Goal: Check status: Check status

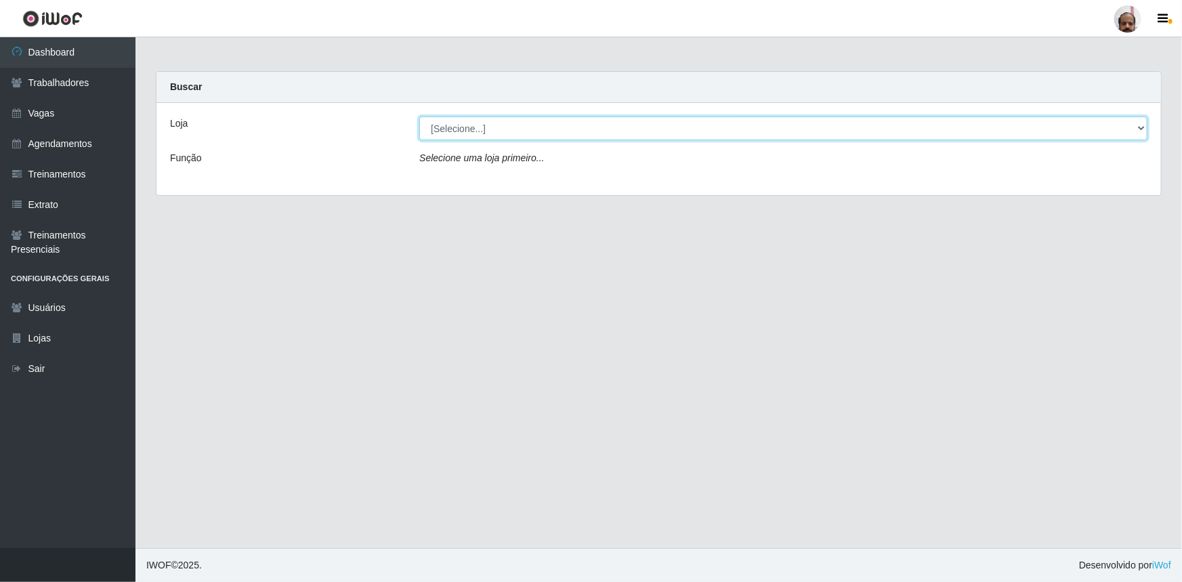
click at [1140, 127] on select "[Selecione...] Mar Vermelho - Loja 05" at bounding box center [783, 128] width 728 height 24
select select "252"
click at [419, 116] on select "[Selecione...] Mar Vermelho - Loja 05" at bounding box center [783, 128] width 728 height 24
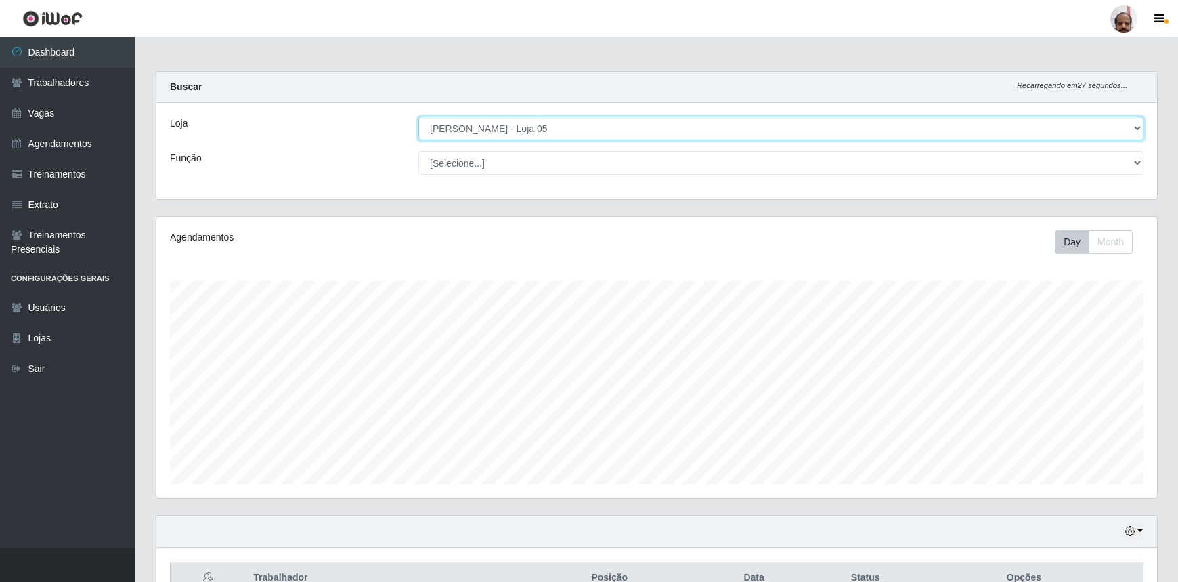
scroll to position [281, 1001]
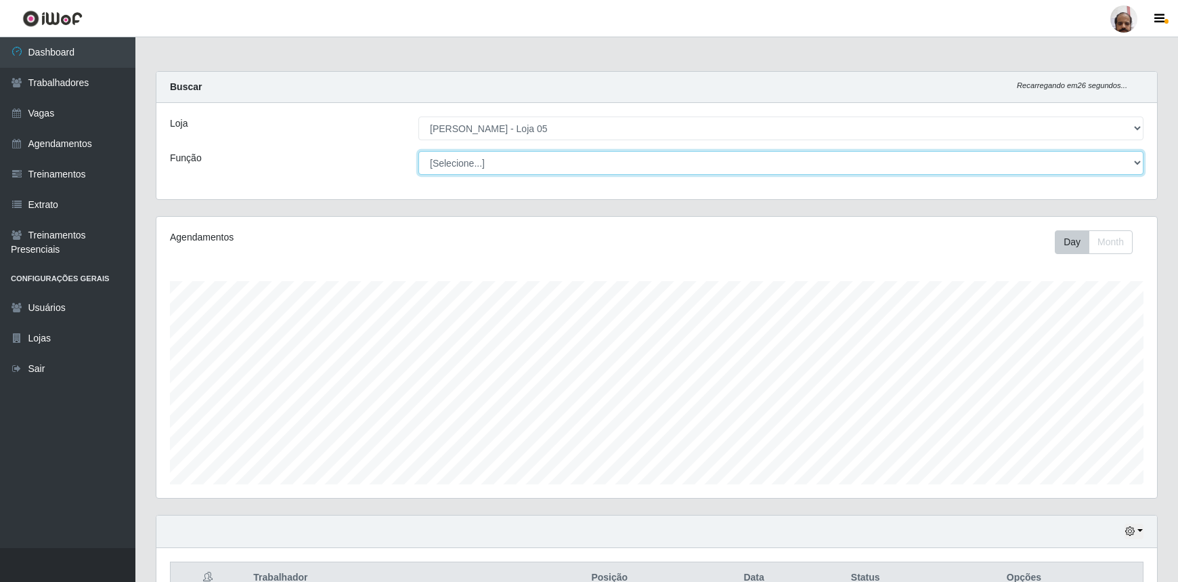
click at [1132, 160] on select "[Selecione...] ASG ASG + ASG ++ Auxiliar de Depósito Auxiliar de Depósito + Aux…" at bounding box center [781, 163] width 725 height 24
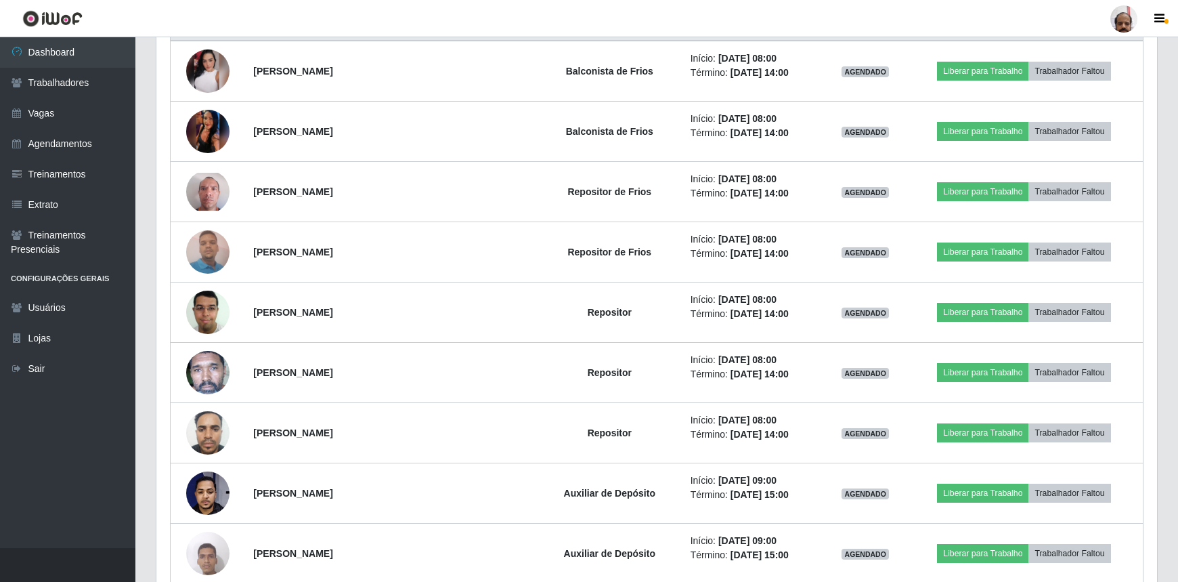
scroll to position [554, 0]
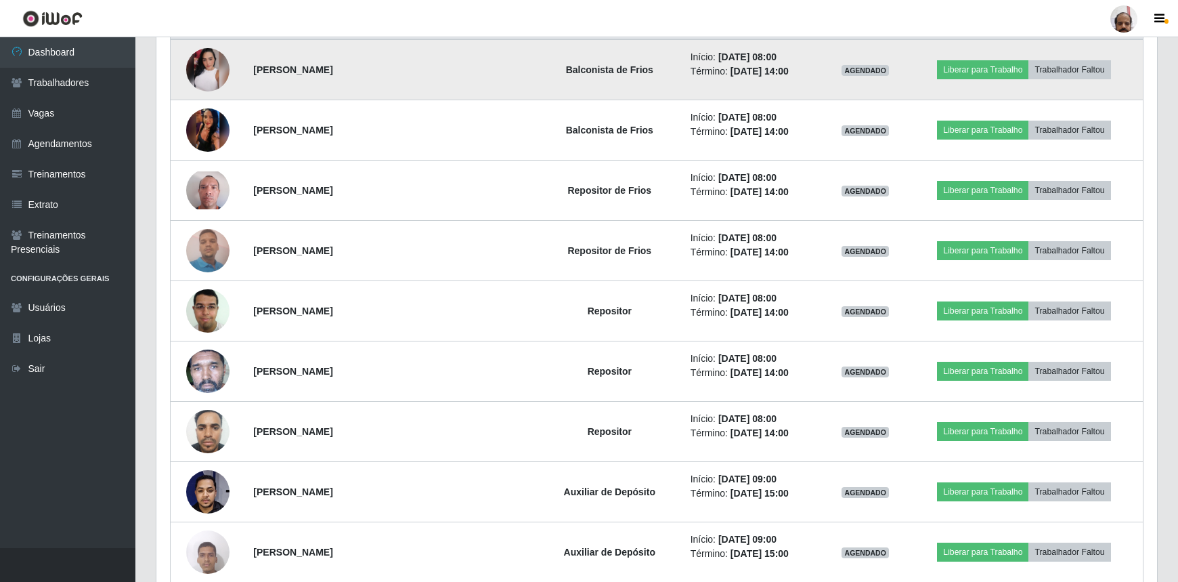
click at [202, 74] on img at bounding box center [207, 69] width 43 height 43
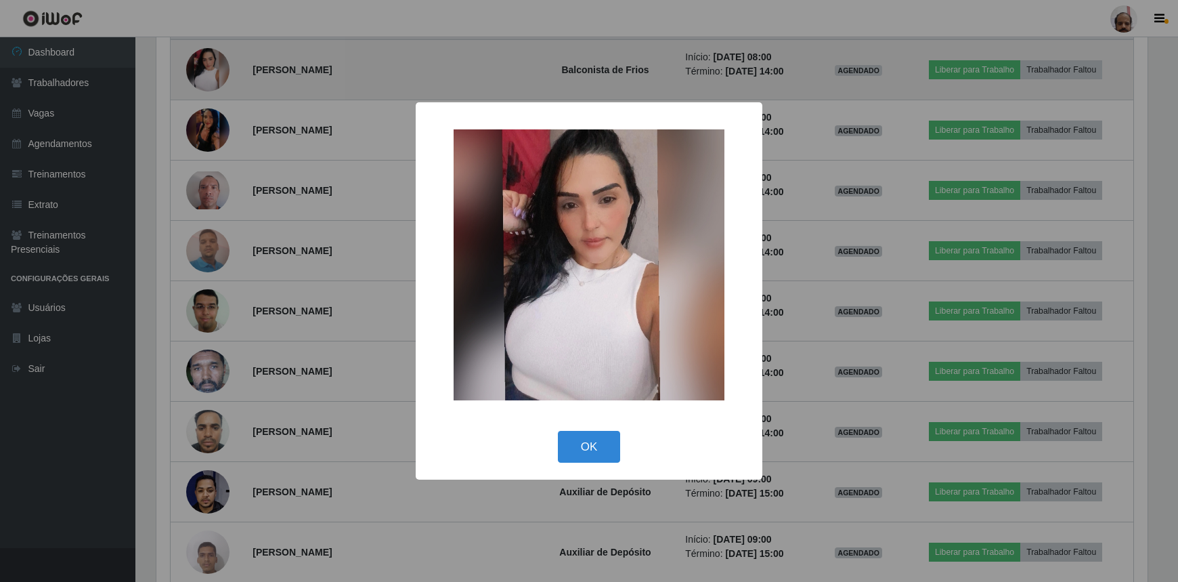
scroll to position [281, 995]
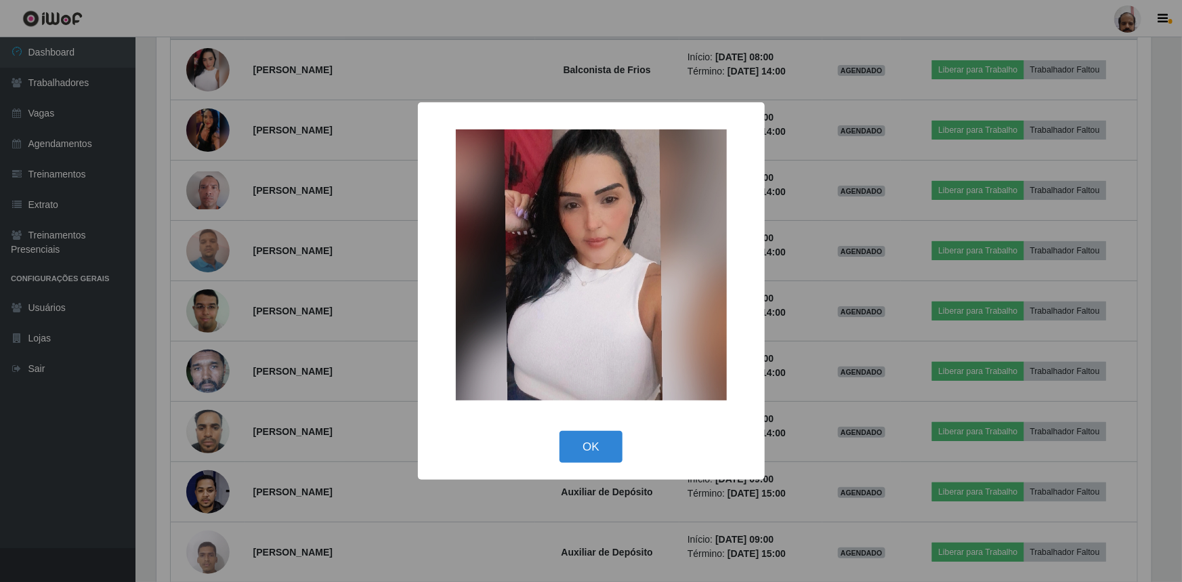
click at [588, 442] on button "OK" at bounding box center [590, 447] width 63 height 32
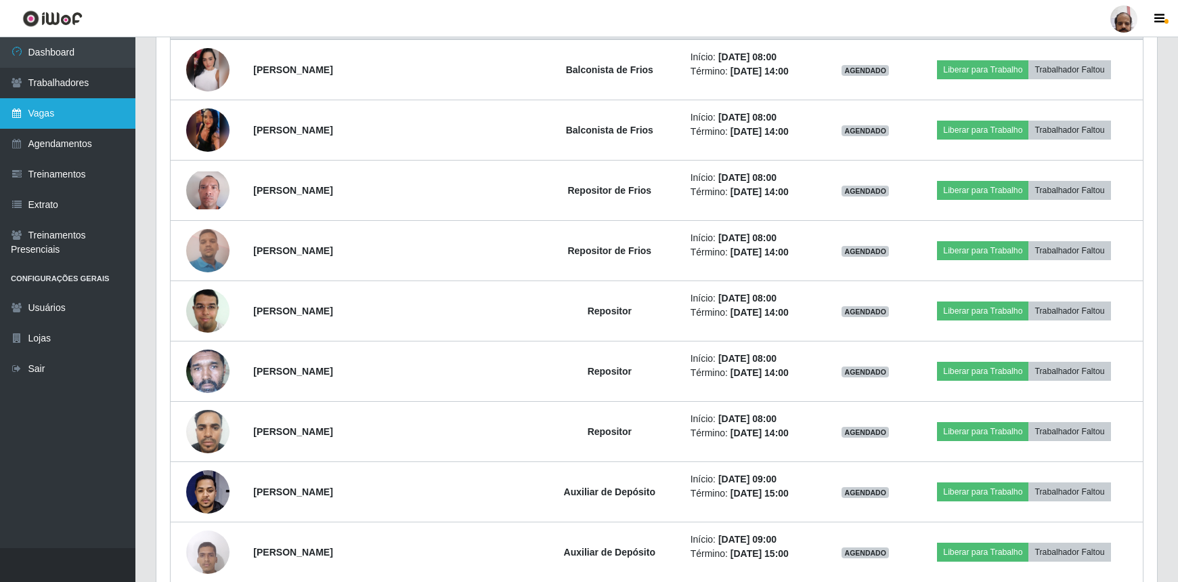
scroll to position [281, 1001]
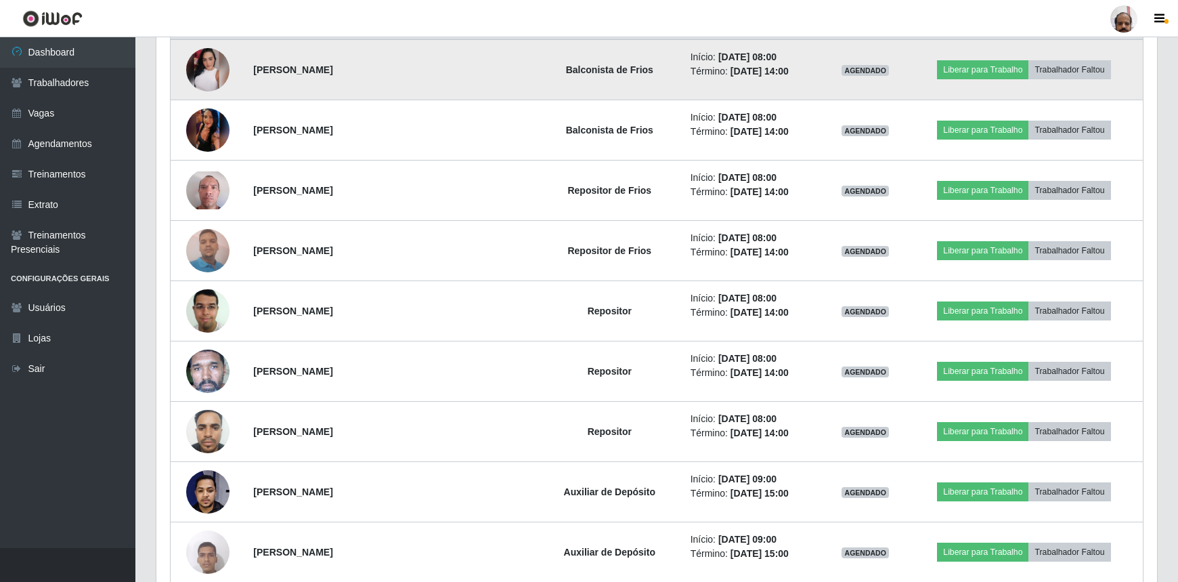
click at [211, 56] on img at bounding box center [207, 69] width 43 height 43
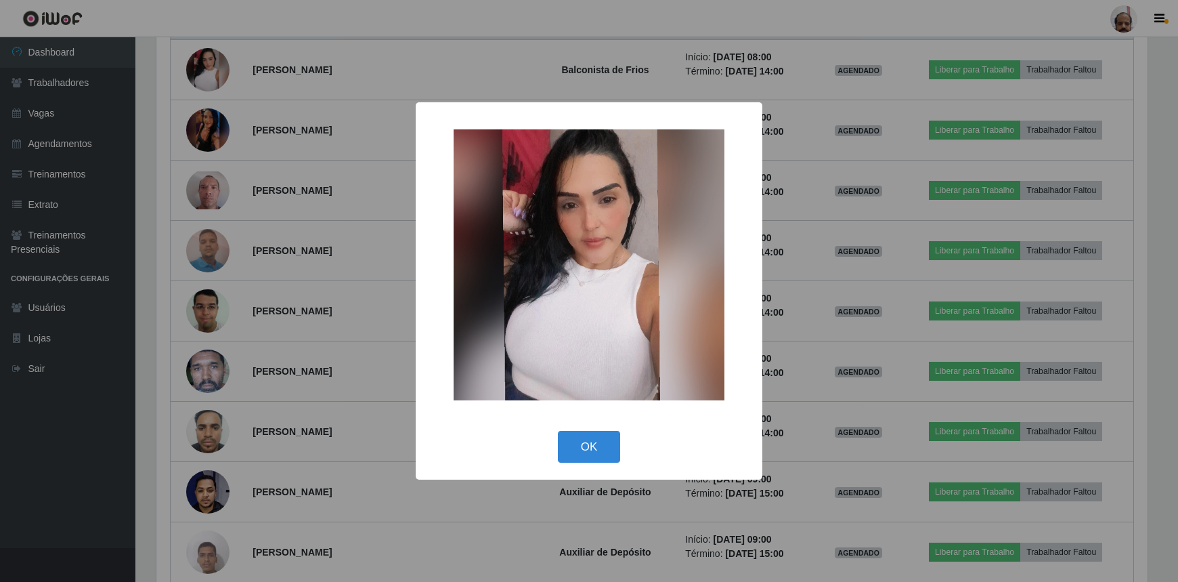
scroll to position [281, 995]
click at [590, 447] on button "OK" at bounding box center [590, 447] width 63 height 32
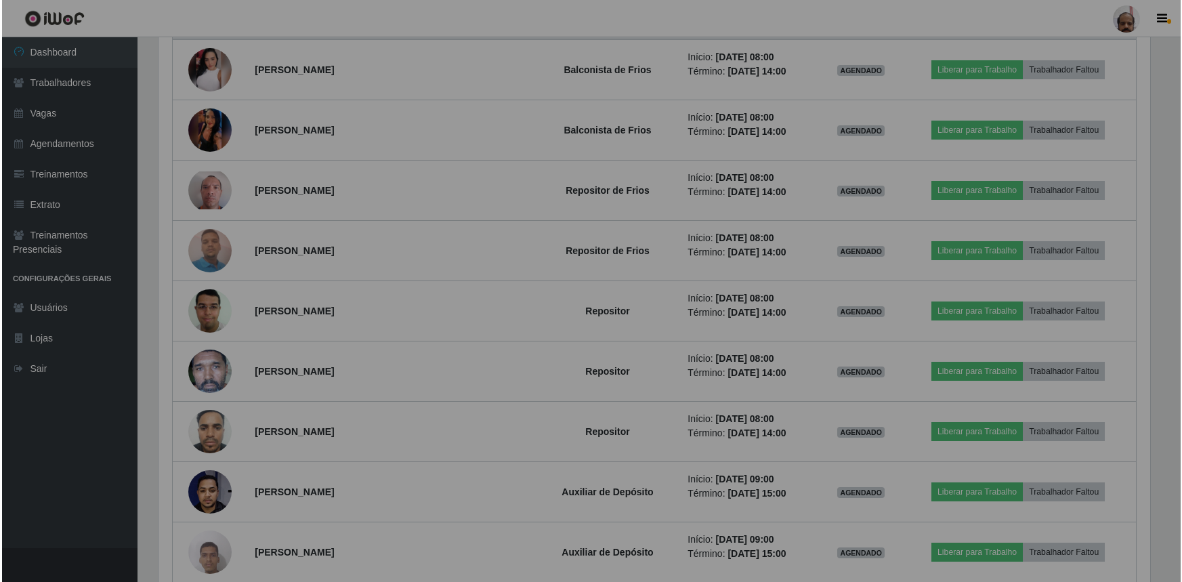
scroll to position [281, 1001]
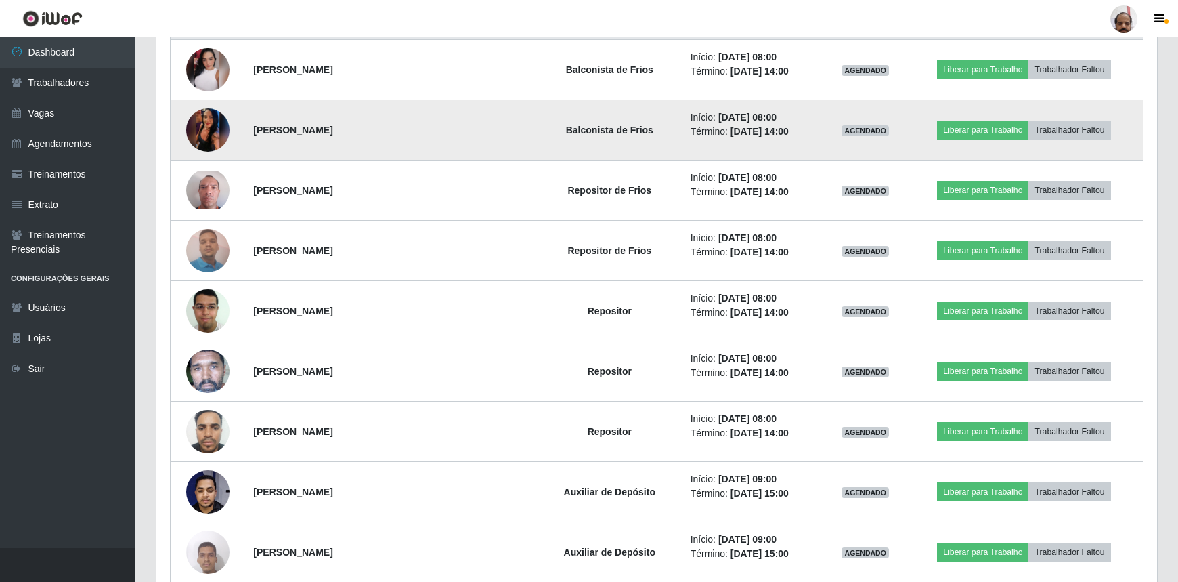
click at [205, 129] on img at bounding box center [207, 130] width 43 height 96
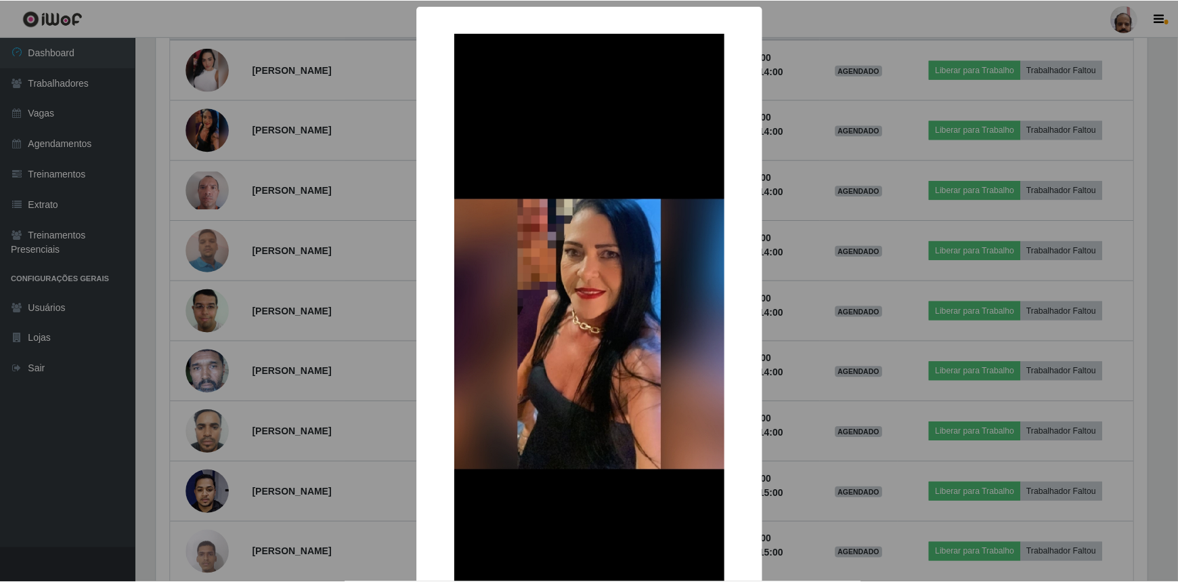
scroll to position [281, 995]
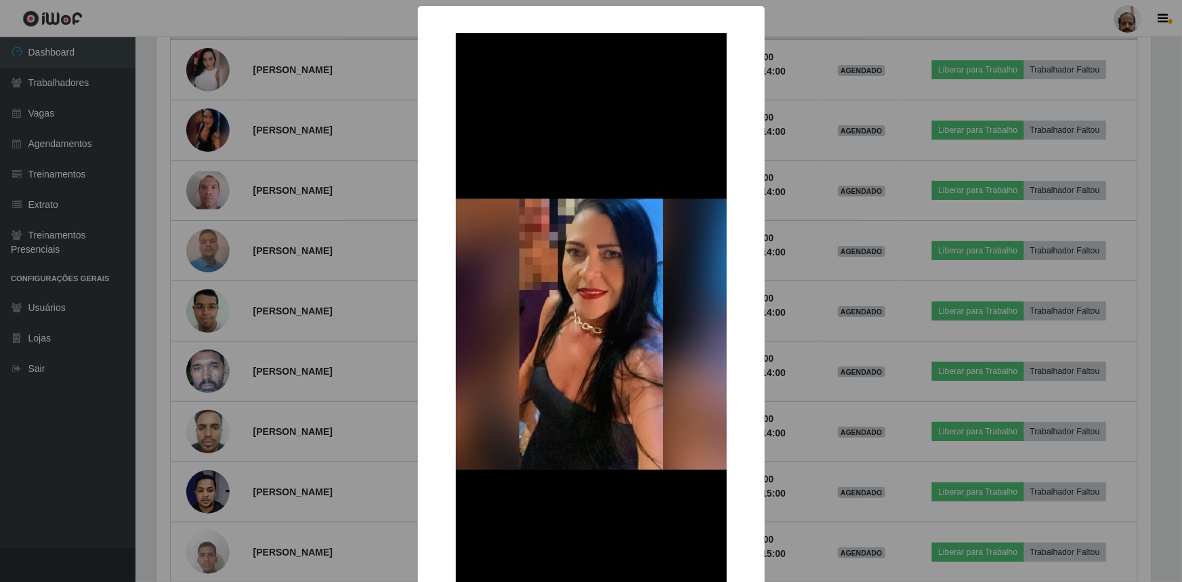
click at [365, 370] on div "× OK Cancel" at bounding box center [591, 291] width 1182 height 582
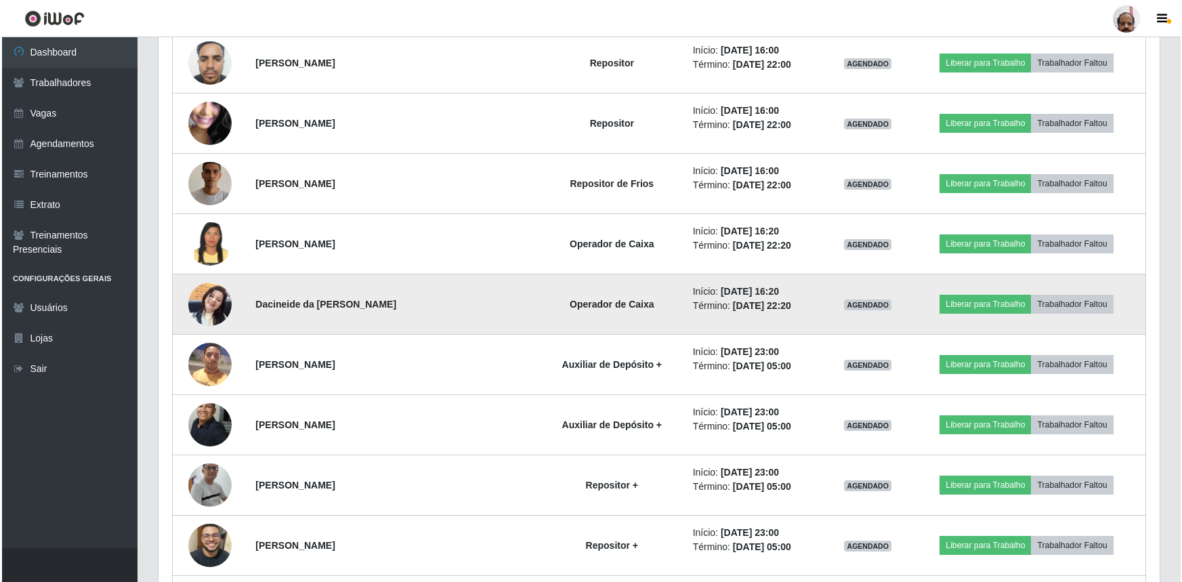
scroll to position [1908, 0]
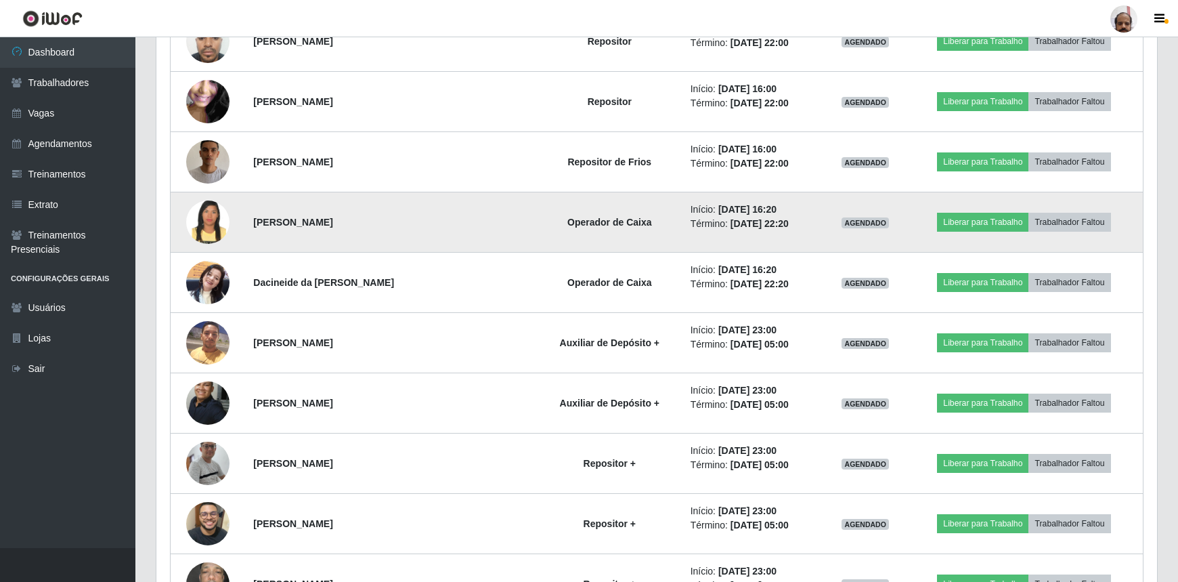
click at [223, 226] on img at bounding box center [207, 222] width 43 height 56
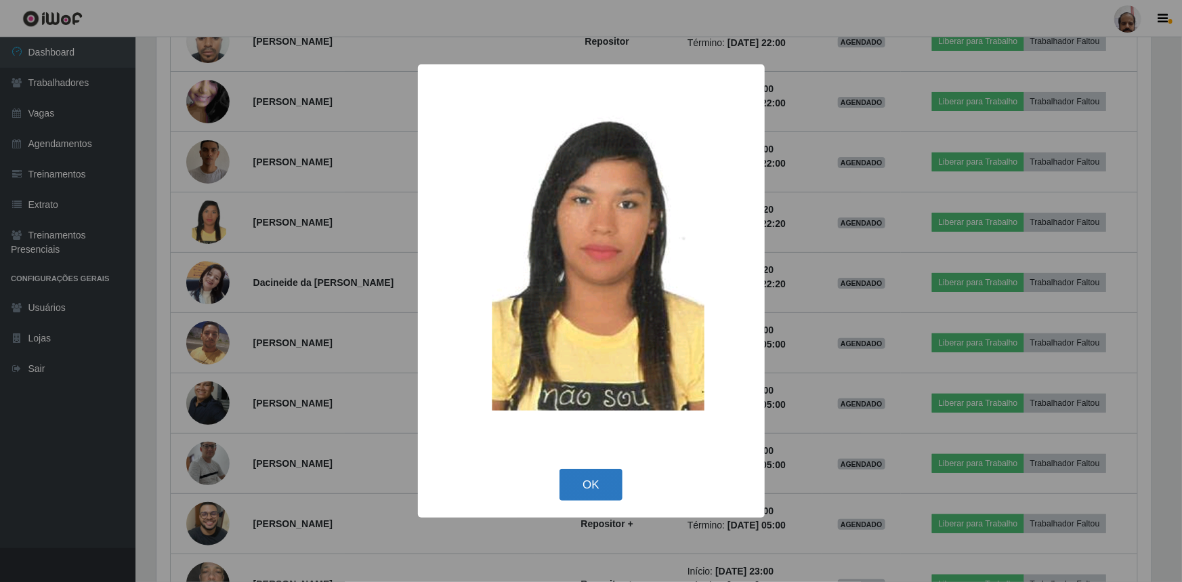
click at [599, 480] on button "OK" at bounding box center [590, 485] width 63 height 32
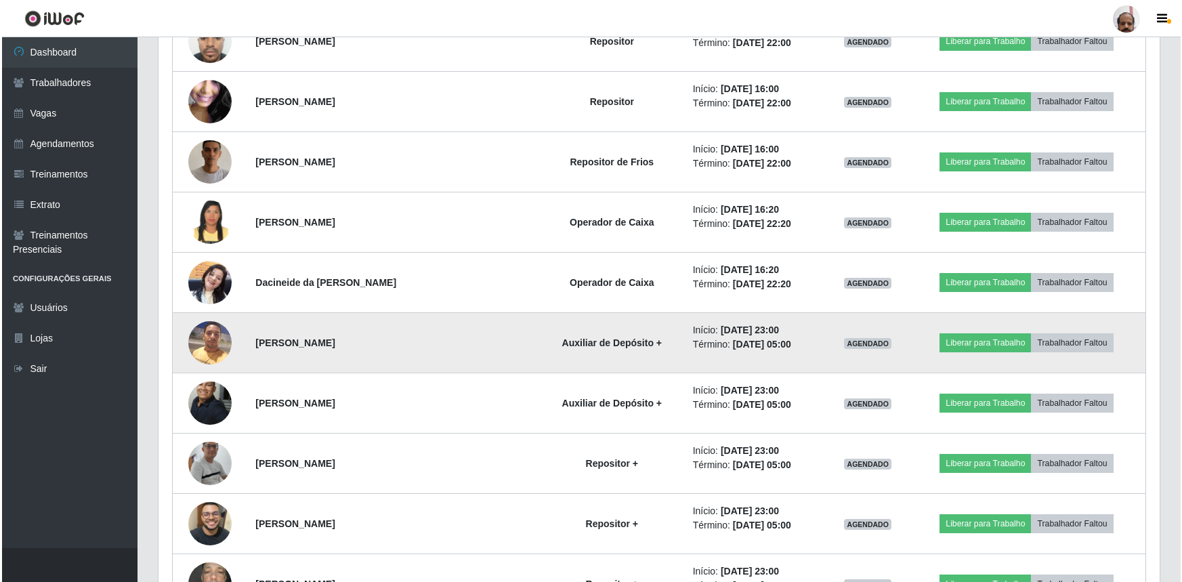
scroll to position [281, 1001]
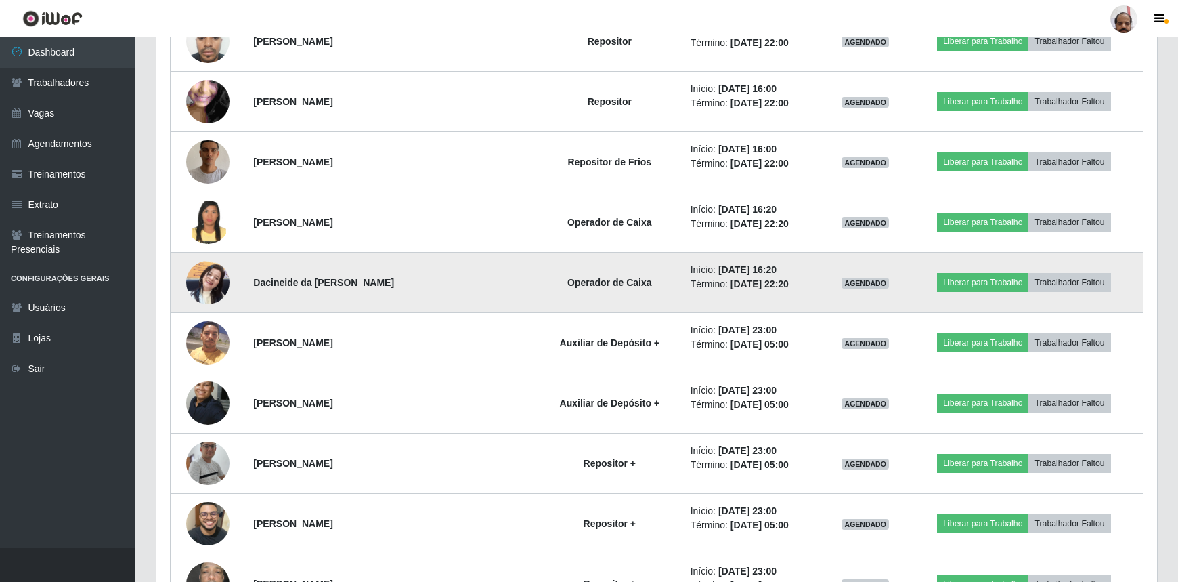
click at [199, 279] on img at bounding box center [207, 282] width 43 height 58
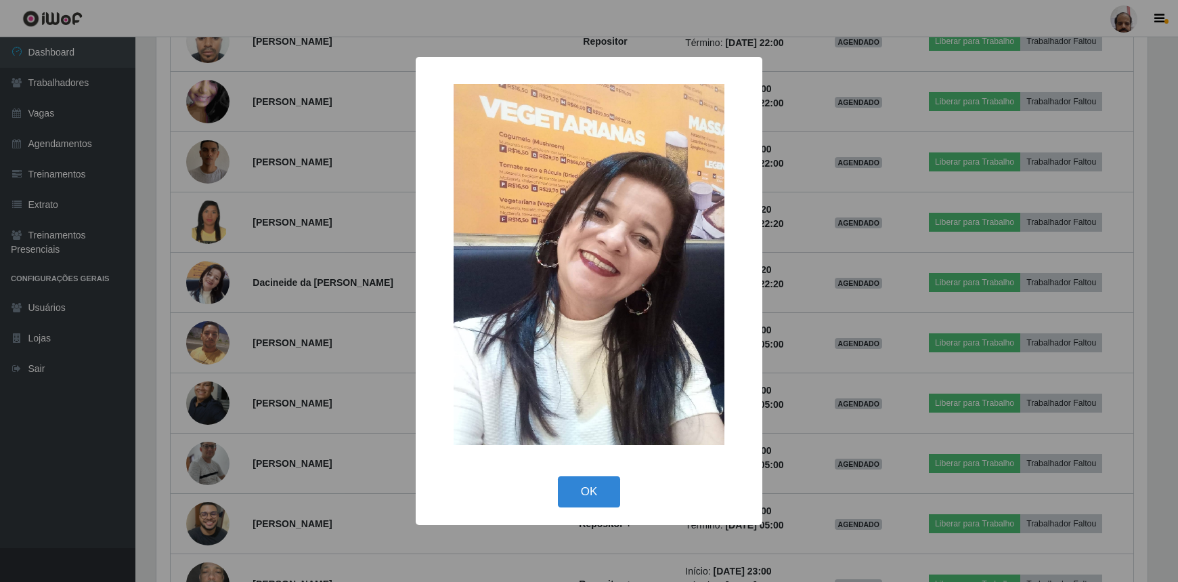
scroll to position [281, 995]
click at [598, 498] on button "OK" at bounding box center [590, 492] width 63 height 32
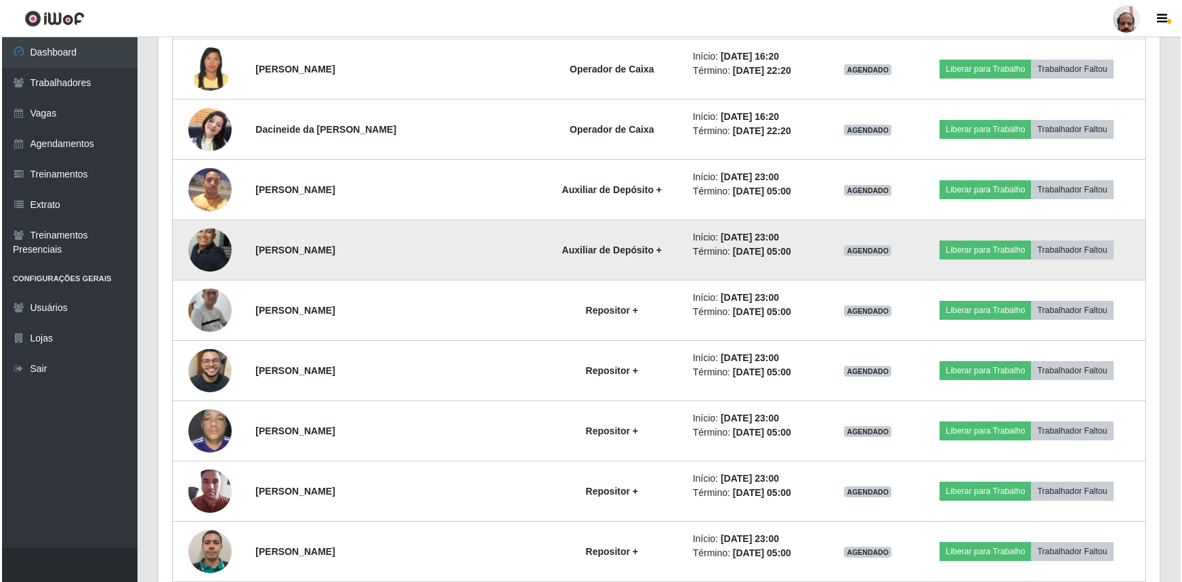
scroll to position [2093, 0]
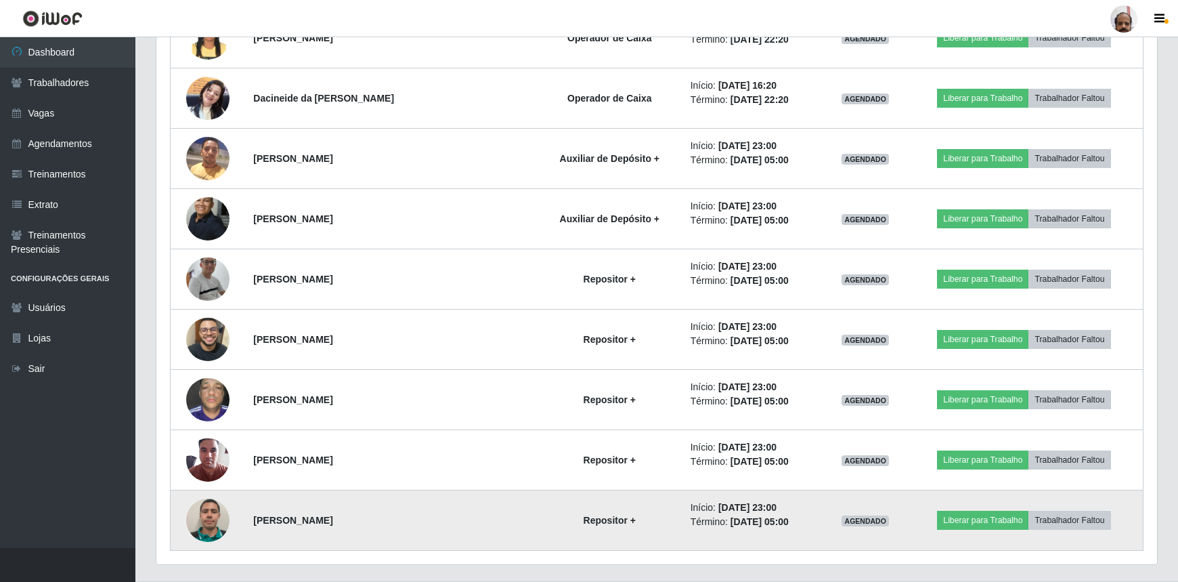
click at [217, 518] on img at bounding box center [207, 519] width 43 height 43
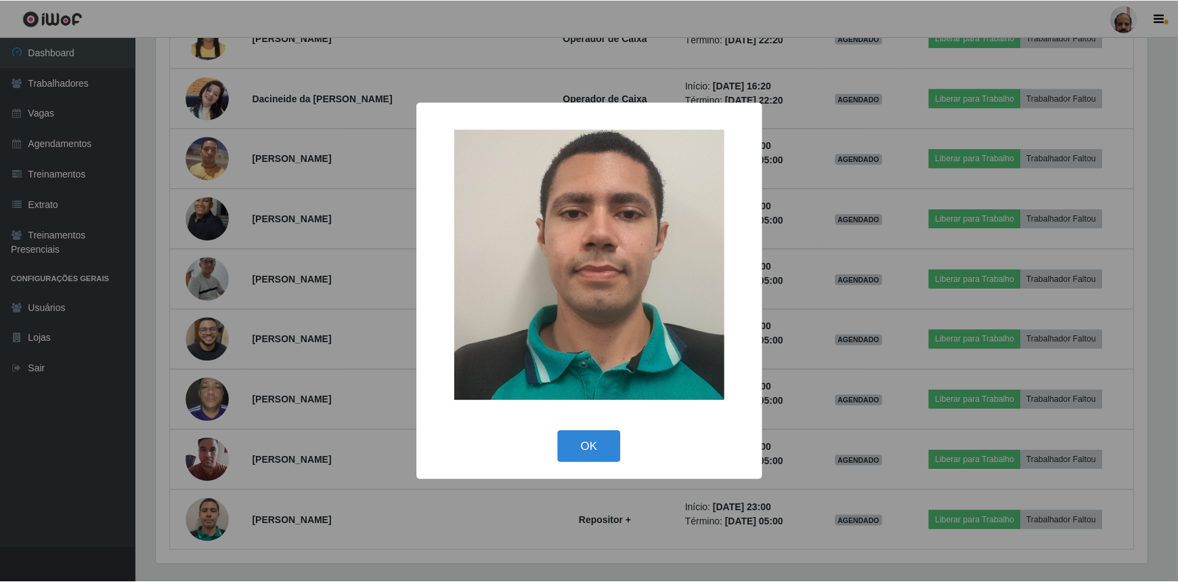
scroll to position [281, 995]
click at [593, 437] on button "OK" at bounding box center [590, 447] width 63 height 32
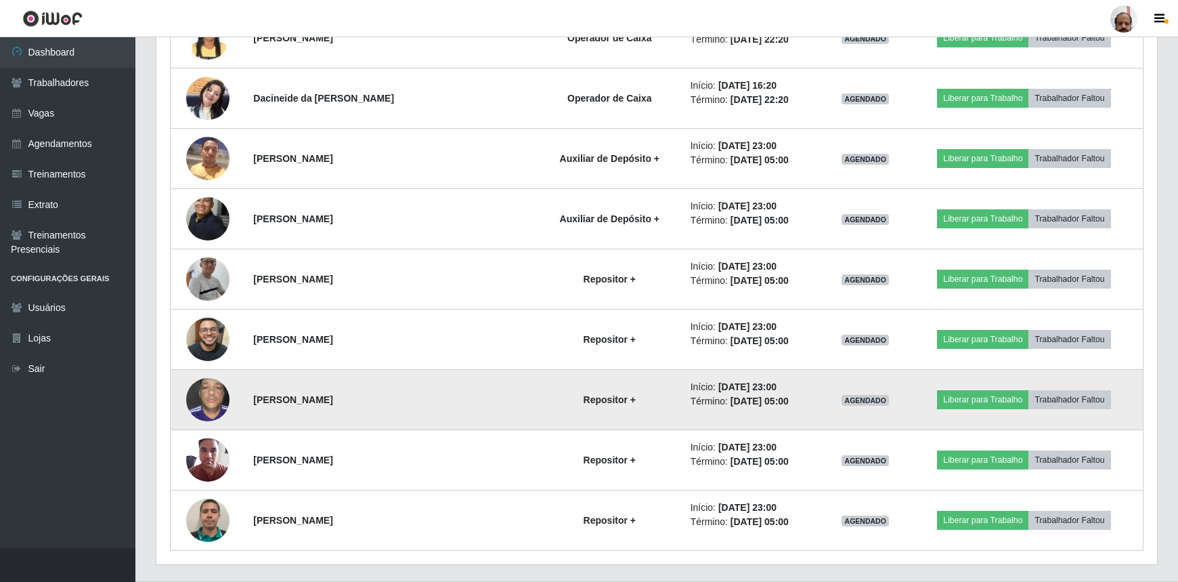
scroll to position [0, 0]
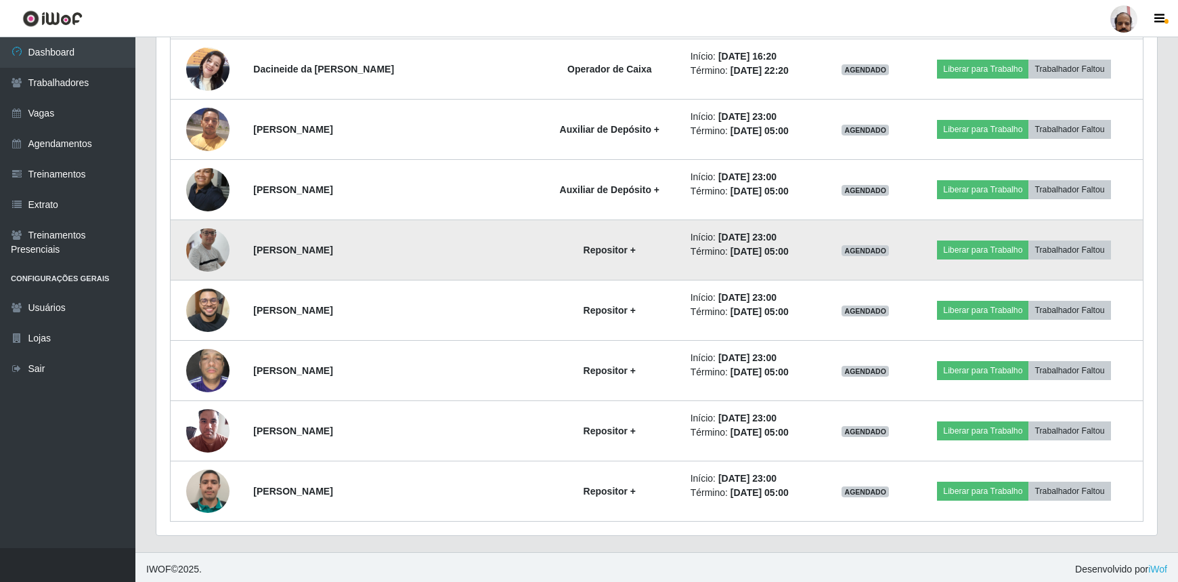
click at [197, 244] on img at bounding box center [207, 249] width 43 height 99
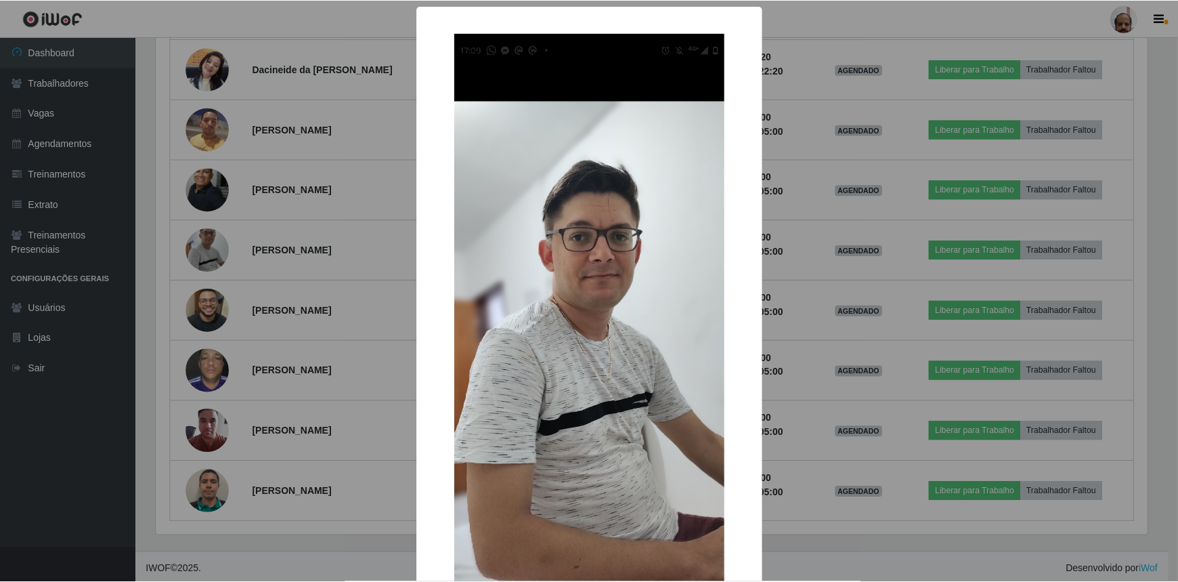
scroll to position [281, 995]
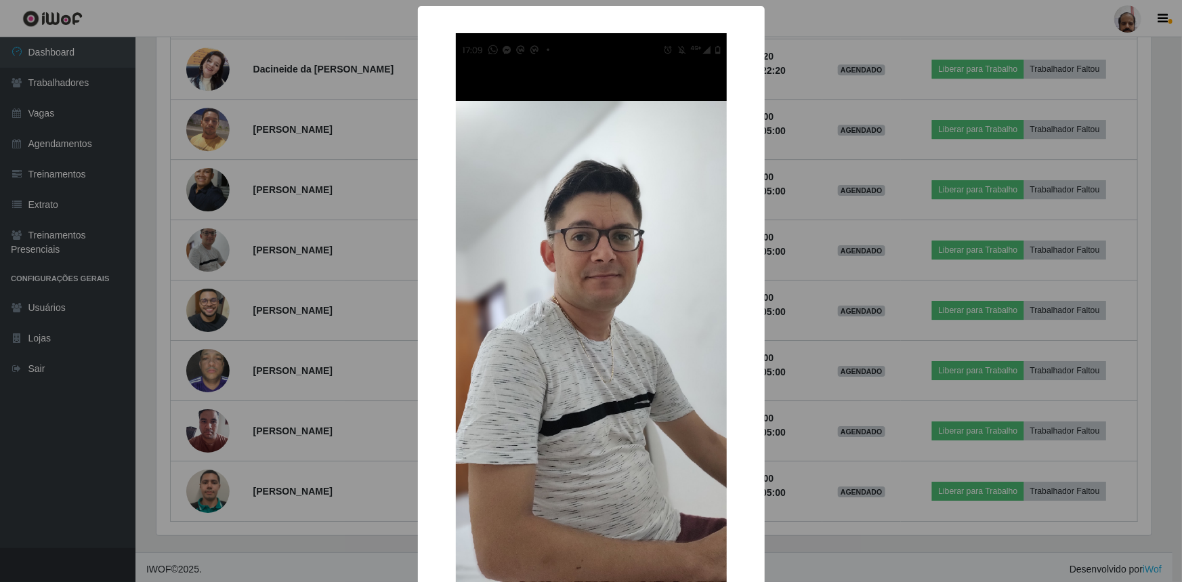
click at [792, 264] on div "× OK Cancel" at bounding box center [591, 291] width 1182 height 582
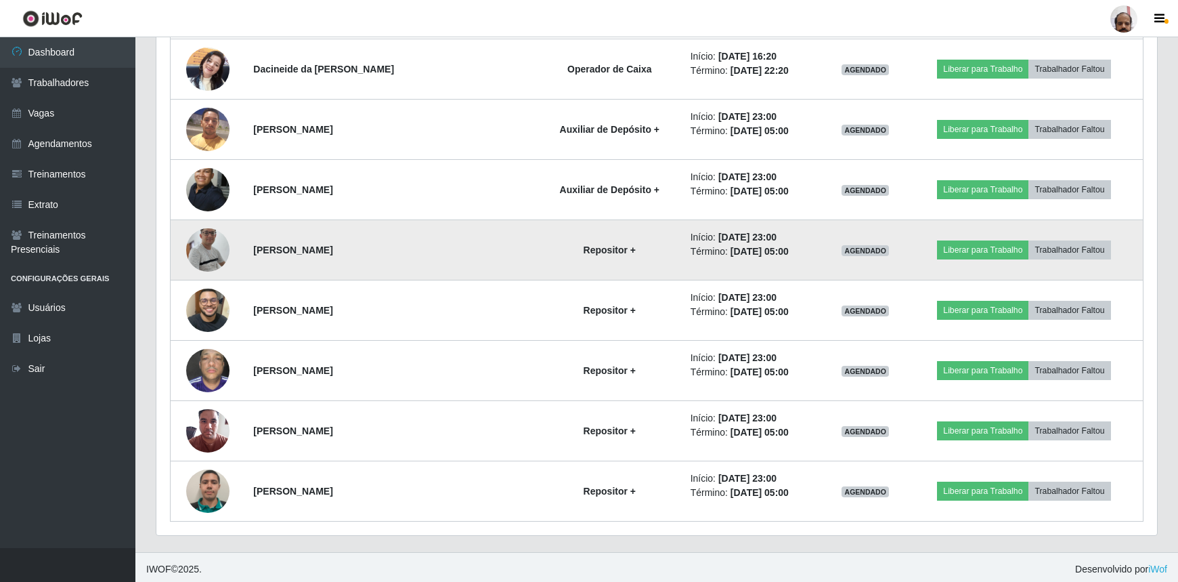
scroll to position [281, 1001]
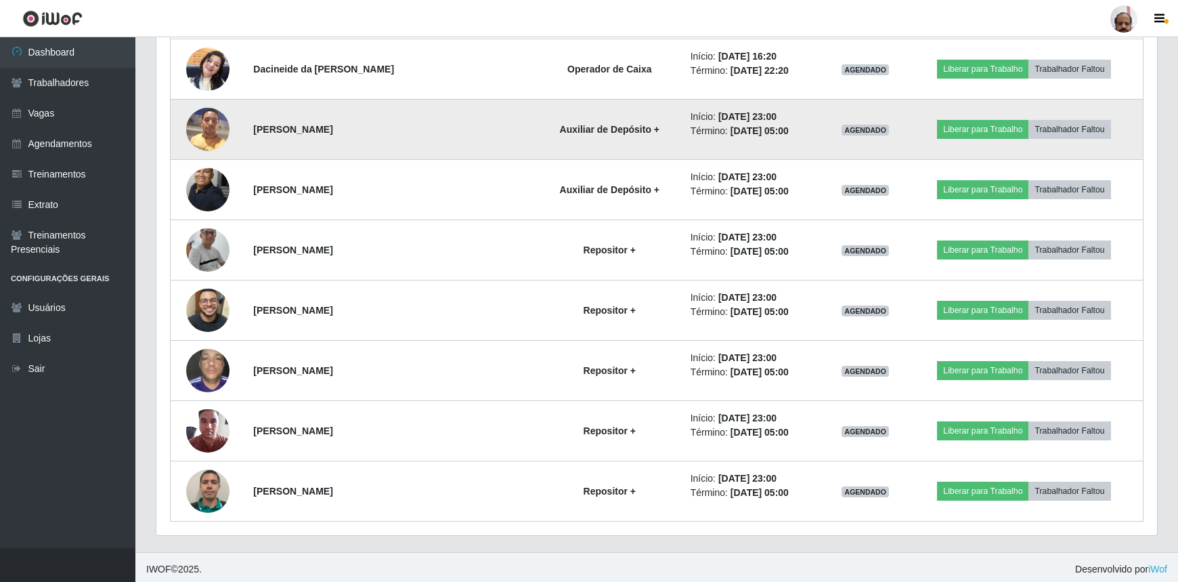
click at [214, 129] on img at bounding box center [207, 129] width 43 height 58
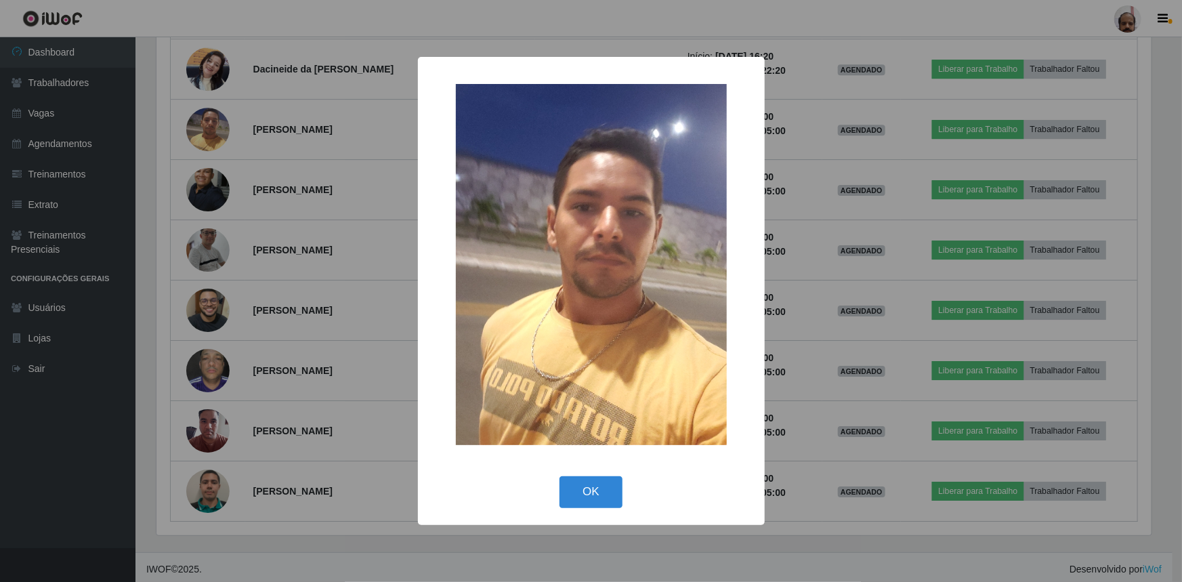
click at [806, 284] on div "× OK Cancel" at bounding box center [591, 291] width 1182 height 582
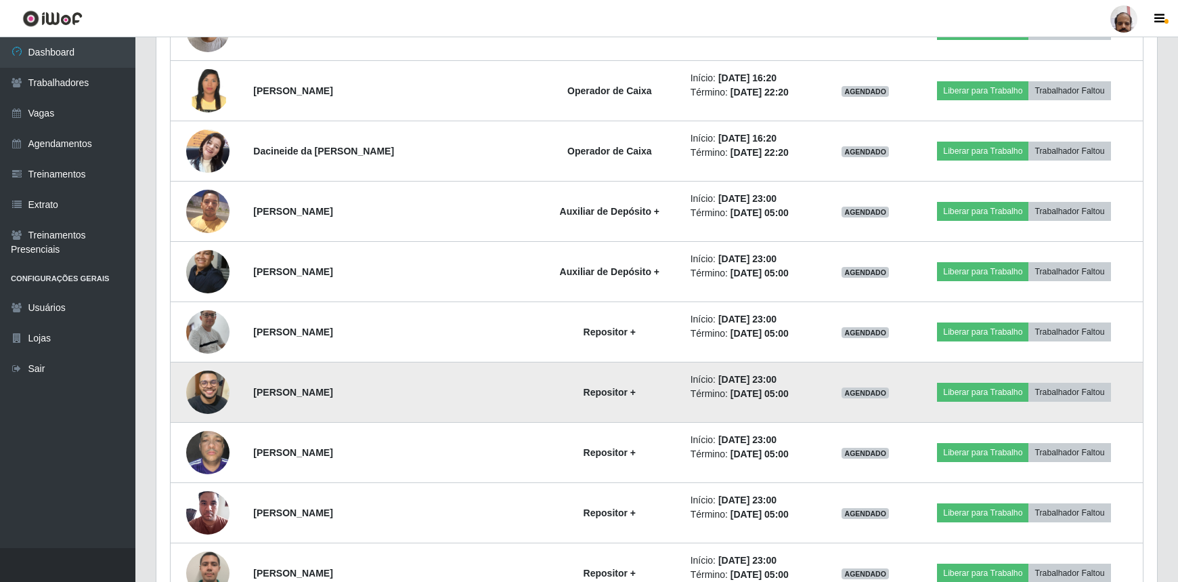
scroll to position [2122, 0]
